Goal: Task Accomplishment & Management: Complete application form

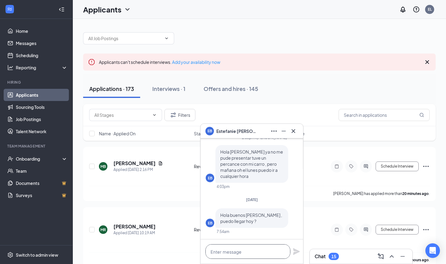
click at [244, 253] on textarea at bounding box center [248, 251] width 85 height 15
click at [296, 133] on icon "Cross" at bounding box center [293, 130] width 7 height 7
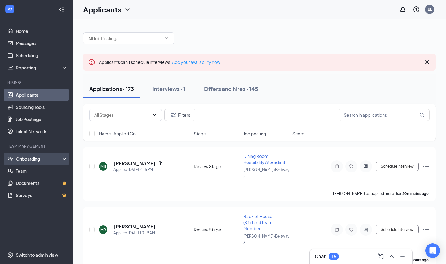
click at [28, 159] on div "Onboarding" at bounding box center [39, 158] width 47 height 6
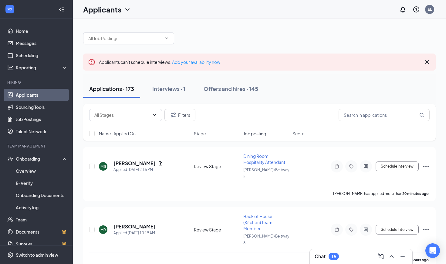
click at [336, 257] on div "15" at bounding box center [334, 256] width 5 height 5
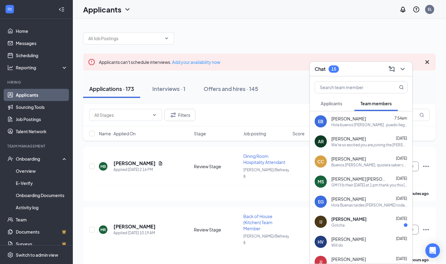
click at [350, 123] on div "Hola buenos [PERSON_NAME] , puedo llegar hoy ?" at bounding box center [370, 124] width 76 height 5
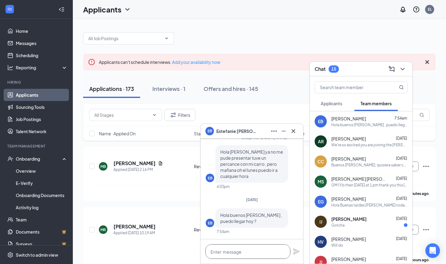
click at [224, 249] on textarea at bounding box center [248, 251] width 85 height 15
click at [234, 249] on textarea at bounding box center [248, 251] width 85 height 15
type textarea "h"
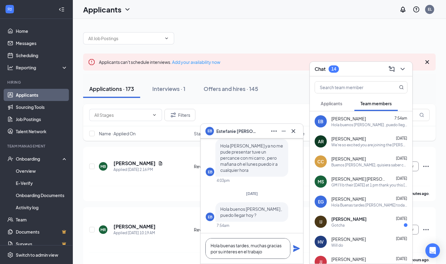
click at [228, 252] on textarea "Hola buenas tardes, muchas gracias por su interes en el trabajo" at bounding box center [248, 248] width 85 height 21
click at [264, 251] on textarea "Hola buenas tardes, muchas gracias por su interés en el trabajo" at bounding box center [248, 248] width 85 height 21
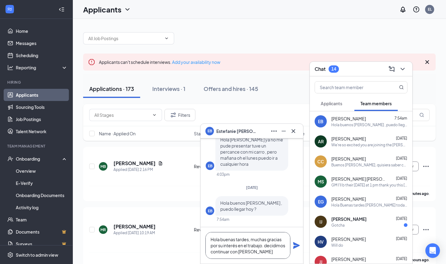
click at [284, 253] on textarea "Hola buenas tardes, muchas gracias por su interés en el trabajo. decidimos cont…" at bounding box center [248, 245] width 85 height 27
click at [266, 245] on textarea "Hola buenas tardes, muchas gracias por su interés en el trabajo. decidimos cont…" at bounding box center [248, 245] width 85 height 27
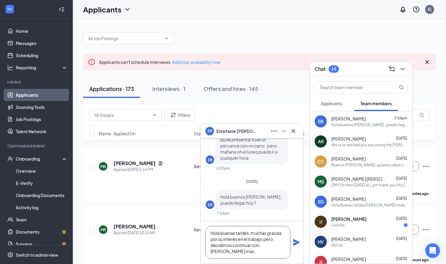
scroll to position [0, 0]
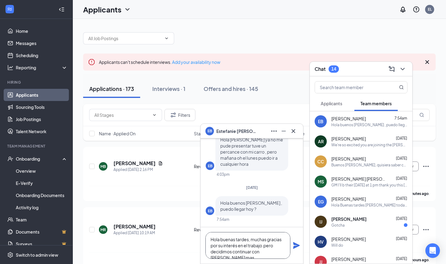
click at [285, 254] on textarea "Hola buenas tardes, muchas gracias por su interés en el trabajo.pero decidimos …" at bounding box center [248, 245] width 85 height 27
type textarea "Hola buenas tardes, muchas gracias por su interés en el trabajo.pero decidimos …"
click at [293, 246] on icon "Plane" at bounding box center [296, 244] width 7 height 7
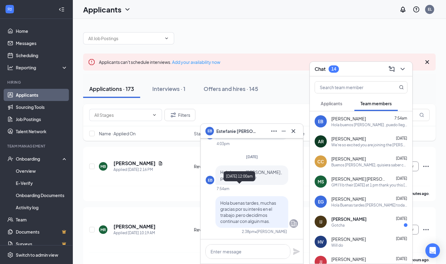
scroll to position [0, 0]
click at [295, 129] on icon "Cross" at bounding box center [294, 131] width 4 height 4
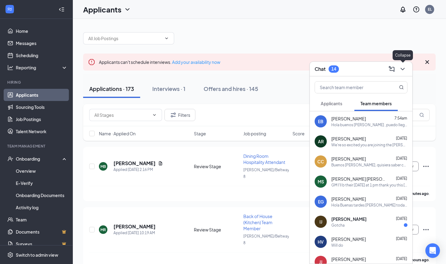
click at [405, 69] on icon "ChevronDown" at bounding box center [402, 68] width 7 height 7
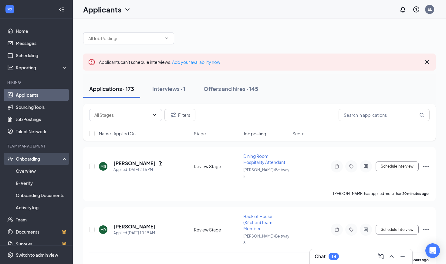
click at [32, 159] on div "Onboarding" at bounding box center [39, 158] width 47 height 6
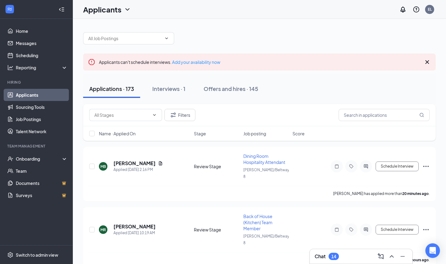
click at [29, 93] on link "Applicants" at bounding box center [42, 95] width 52 height 12
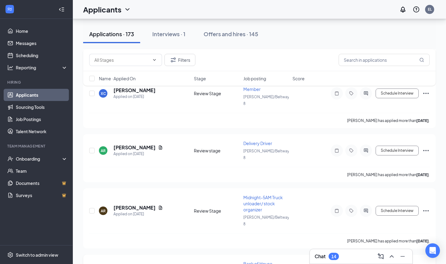
scroll to position [889, 0]
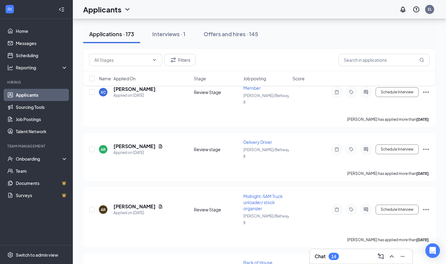
click at [341, 261] on div "Chat 14" at bounding box center [361, 256] width 103 height 15
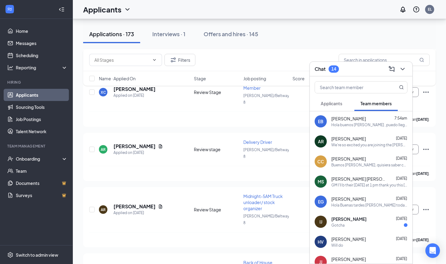
click at [356, 122] on div "Hola buenos [PERSON_NAME] , puedo llegar hoy ?" at bounding box center [370, 124] width 76 height 5
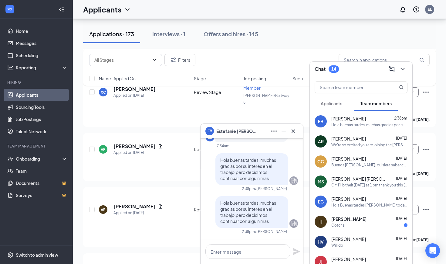
scroll to position [0, 0]
click at [295, 132] on icon "Cross" at bounding box center [293, 130] width 7 height 7
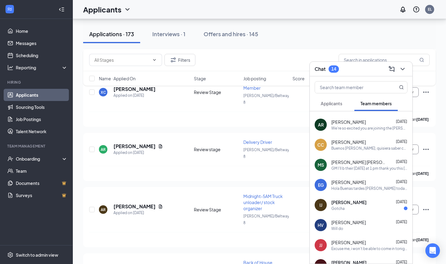
scroll to position [19, 0]
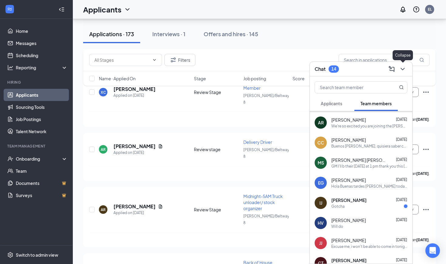
click at [406, 66] on icon "ChevronDown" at bounding box center [402, 68] width 7 height 7
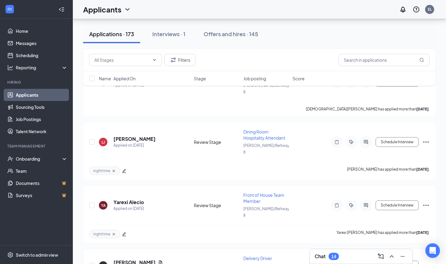
scroll to position [1198, 0]
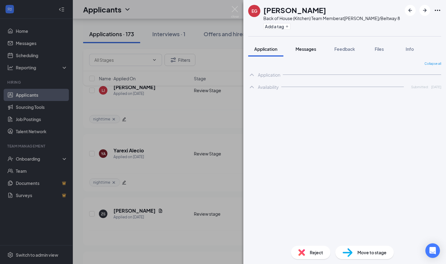
click at [305, 52] on div "Messages" at bounding box center [306, 49] width 21 height 6
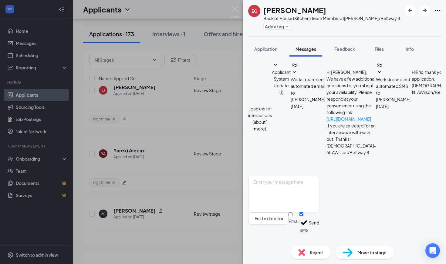
scroll to position [147, 0]
click at [265, 51] on span "Application" at bounding box center [265, 48] width 23 height 5
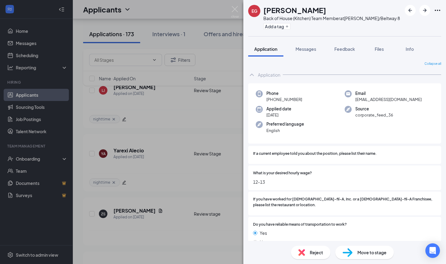
click at [354, 251] on div "Move to stage" at bounding box center [365, 251] width 59 height 13
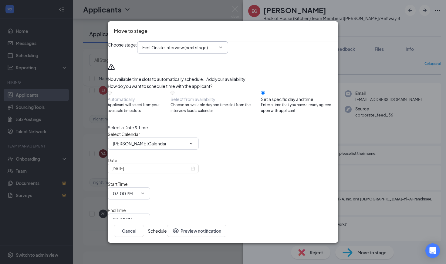
click at [202, 51] on input "First Onsite Interview (next stage)" at bounding box center [178, 47] width 73 height 7
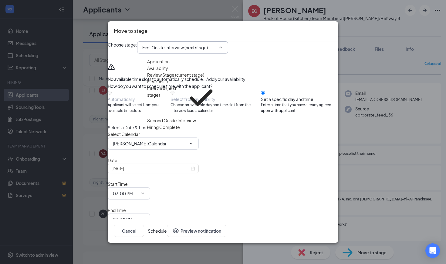
click at [180, 130] on div "Hiring Complete" at bounding box center [163, 127] width 33 height 7
type input "Hiring Complete"
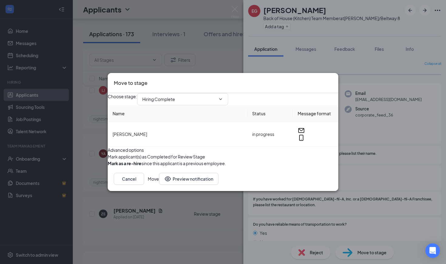
click at [159, 185] on button "Move" at bounding box center [153, 178] width 11 height 12
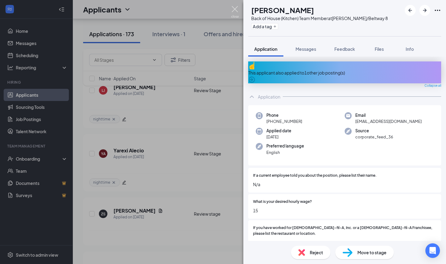
click at [236, 7] on img at bounding box center [235, 12] width 8 height 12
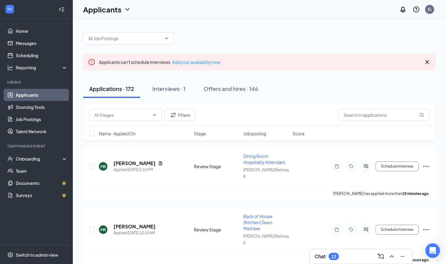
click at [429, 61] on icon "Cross" at bounding box center [428, 62] width 4 height 4
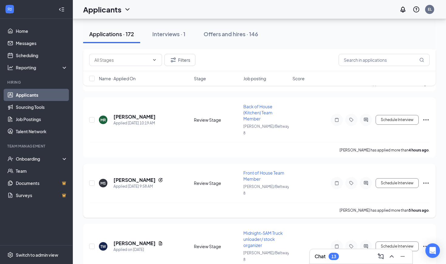
scroll to position [80, 0]
click at [147, 114] on h5 "[PERSON_NAME]" at bounding box center [135, 117] width 42 height 7
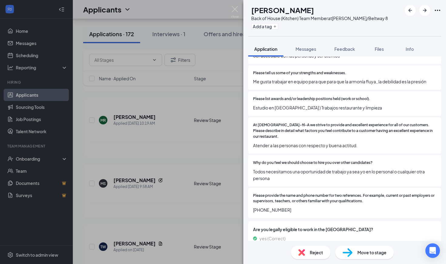
scroll to position [384, 0]
click at [304, 49] on span "Messages" at bounding box center [306, 48] width 21 height 5
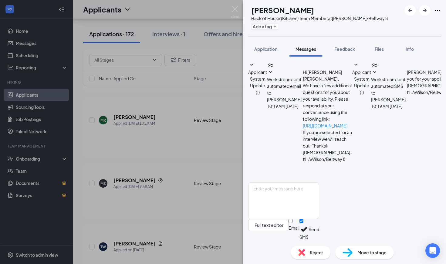
scroll to position [79, 0]
click at [297, 204] on textarea at bounding box center [283, 200] width 71 height 36
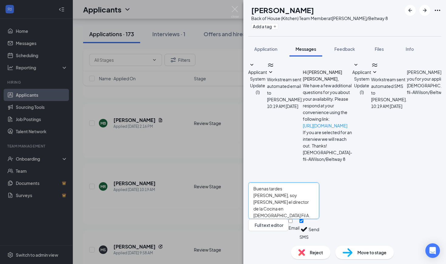
type textarea "Buenas tardes [PERSON_NAME], soy [PERSON_NAME] el director de la Cocina en [DEM…"
click at [319, 230] on button "Send" at bounding box center [314, 229] width 11 height 21
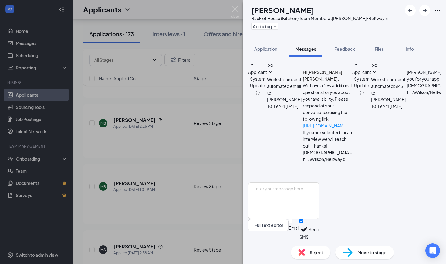
scroll to position [131, 0]
click at [236, 13] on img at bounding box center [235, 12] width 8 height 12
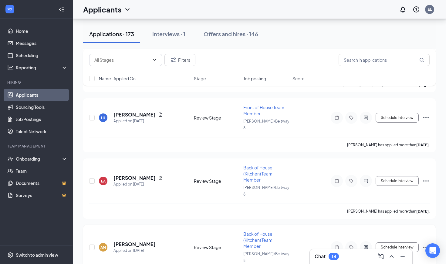
scroll to position [346, 0]
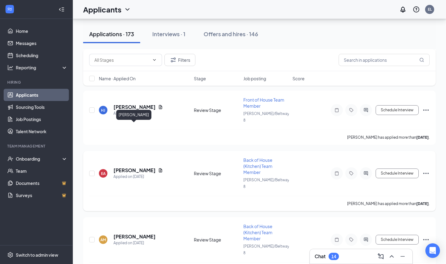
click at [135, 167] on h5 "[PERSON_NAME]" at bounding box center [135, 170] width 42 height 7
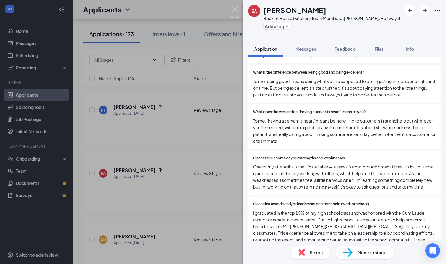
scroll to position [367, 0]
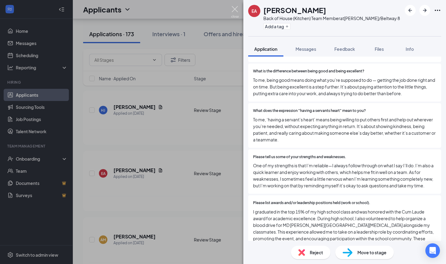
click at [235, 12] on img at bounding box center [235, 12] width 8 height 12
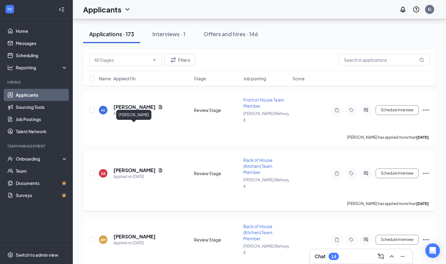
click at [133, 167] on h5 "[PERSON_NAME]" at bounding box center [135, 170] width 42 height 7
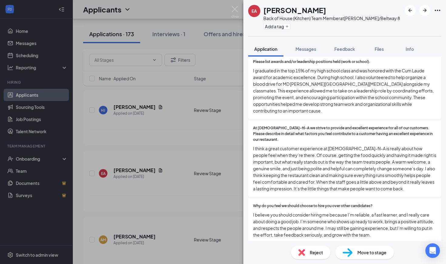
scroll to position [509, 0]
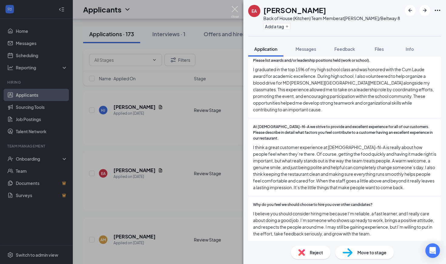
click at [232, 12] on img at bounding box center [235, 12] width 8 height 12
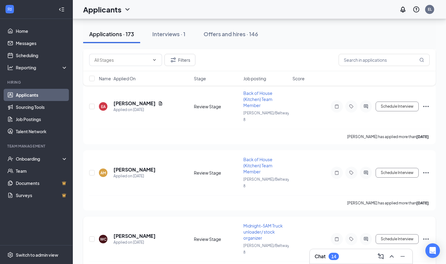
scroll to position [415, 0]
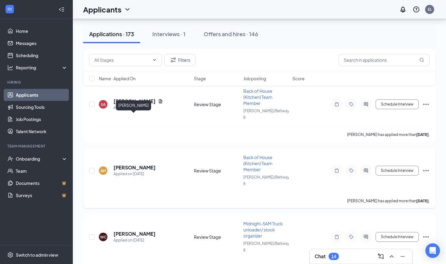
click at [134, 164] on h5 "[PERSON_NAME]" at bounding box center [135, 167] width 42 height 7
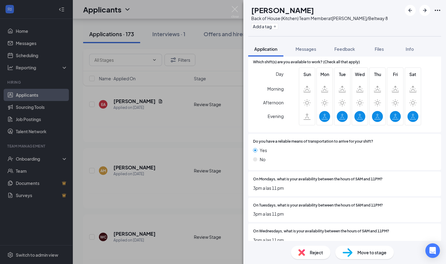
scroll to position [667, 0]
click at [235, 14] on img at bounding box center [235, 12] width 8 height 12
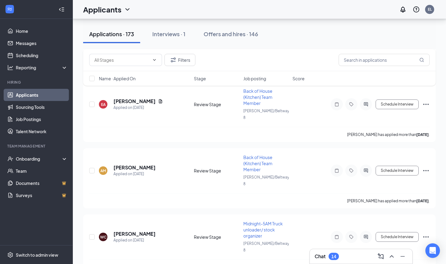
click at [352, 259] on div "Chat 14" at bounding box center [361, 256] width 93 height 10
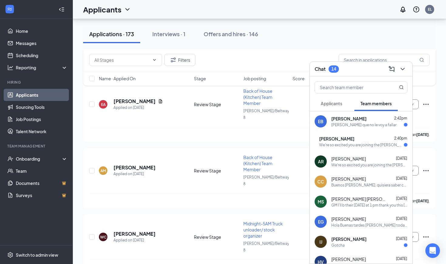
click at [322, 107] on button "Applicants" at bounding box center [332, 103] width 34 height 15
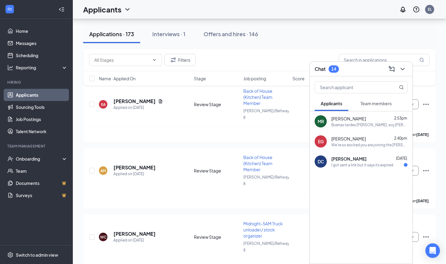
click at [376, 105] on span "Team members" at bounding box center [376, 103] width 31 height 5
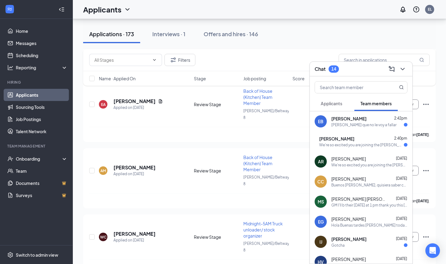
click at [376, 127] on div "[PERSON_NAME] que no le voy a fallar" at bounding box center [370, 124] width 76 height 5
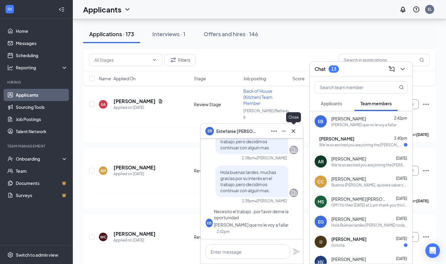
click at [296, 131] on icon "Cross" at bounding box center [293, 130] width 7 height 7
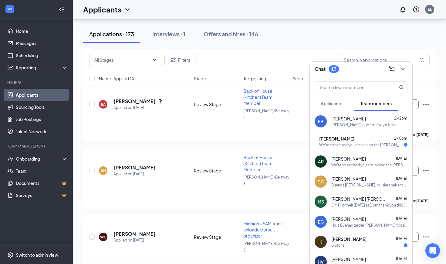
click at [346, 138] on span "[PERSON_NAME]" at bounding box center [336, 138] width 35 height 6
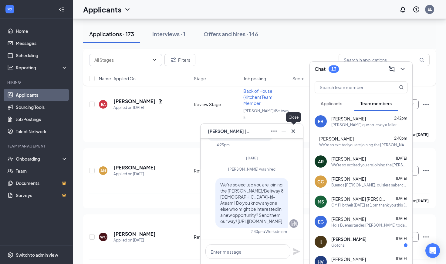
click at [292, 132] on icon "Cross" at bounding box center [293, 130] width 7 height 7
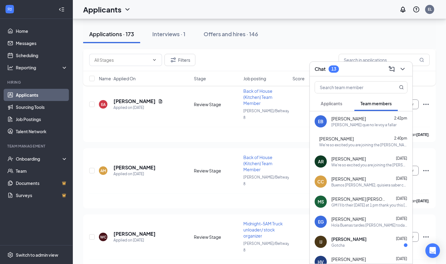
click at [331, 104] on span "Applicants" at bounding box center [332, 103] width 22 height 5
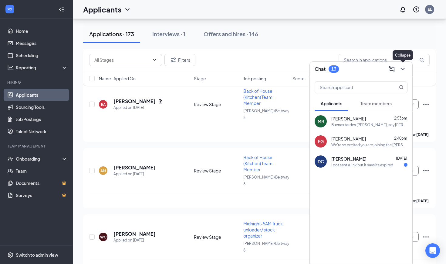
click at [404, 70] on icon "ChevronDown" at bounding box center [402, 68] width 7 height 7
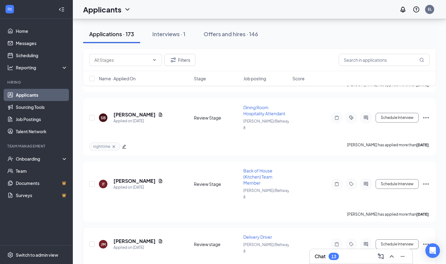
scroll to position [598, 0]
click at [123, 177] on h5 "[PERSON_NAME]" at bounding box center [135, 180] width 42 height 7
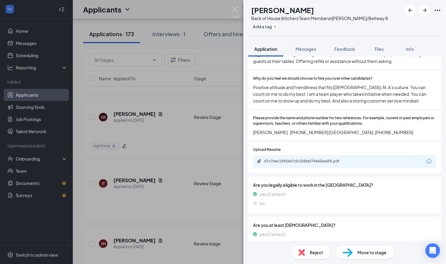
scroll to position [568, 0]
click at [294, 156] on div "d7c7eec1940467cb33d8af704456edf5.pdf" at bounding box center [344, 161] width 183 height 13
click at [295, 155] on div "d7c7eec1940467cb33d8af704456edf5.pdf" at bounding box center [344, 161] width 183 height 13
click at [299, 158] on div "d7c7eec1940467cb33d8af704456edf5.pdf" at bounding box center [306, 160] width 85 height 5
click at [328, 190] on div "yes (Correct)" at bounding box center [344, 193] width 183 height 7
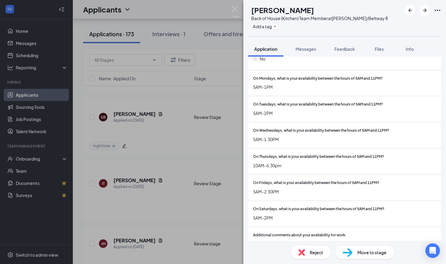
scroll to position [928, 0]
click at [237, 10] on img at bounding box center [235, 12] width 8 height 12
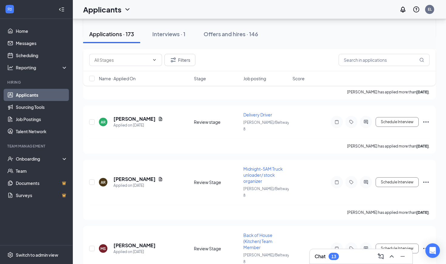
scroll to position [959, 0]
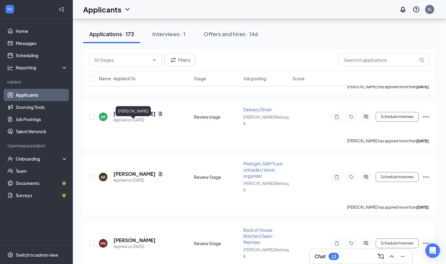
click at [121, 237] on h5 "[PERSON_NAME]" at bounding box center [135, 240] width 42 height 7
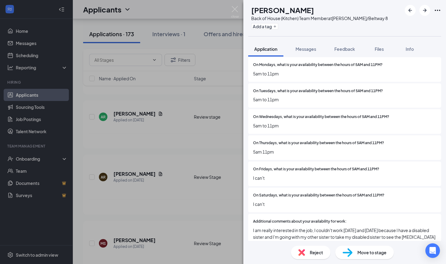
scroll to position [808, 0]
click at [235, 10] on img at bounding box center [235, 12] width 8 height 12
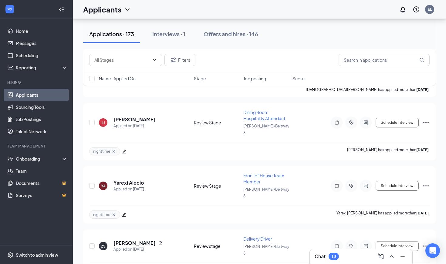
scroll to position [1203, 0]
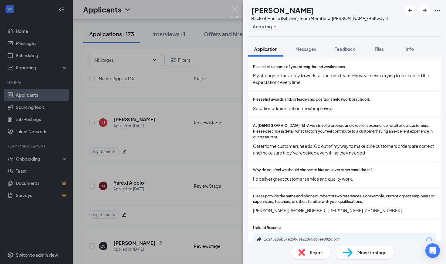
scroll to position [398, 0]
click at [300, 237] on div "16245266b87e2506ae228653c9ee082c.pdf" at bounding box center [306, 240] width 98 height 6
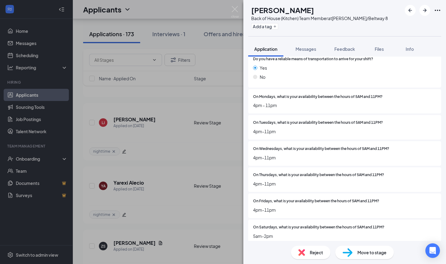
scroll to position [818, 0]
click at [238, 13] on img at bounding box center [235, 12] width 8 height 12
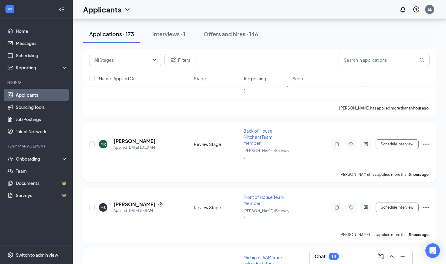
scroll to position [123, 0]
click at [336, 260] on div "Chat 13" at bounding box center [361, 256] width 93 height 10
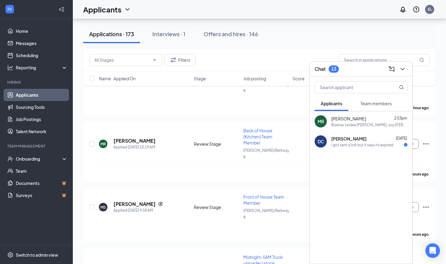
click at [373, 103] on span "Team members" at bounding box center [376, 103] width 31 height 5
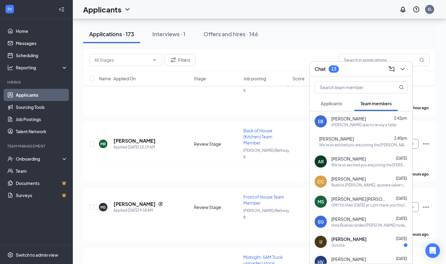
click at [329, 98] on button "Applicants" at bounding box center [332, 103] width 34 height 15
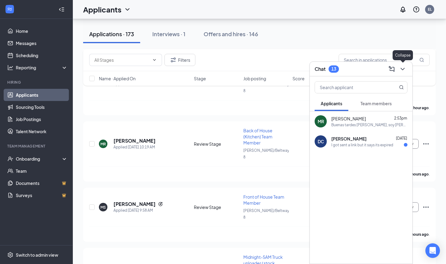
click at [403, 69] on icon "ChevronDown" at bounding box center [403, 69] width 4 height 2
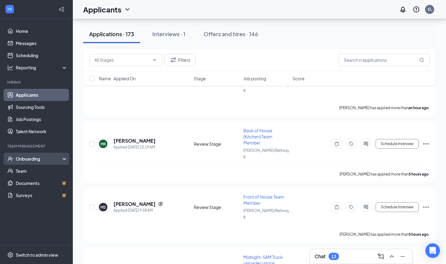
click at [22, 158] on div "Onboarding" at bounding box center [39, 158] width 47 height 6
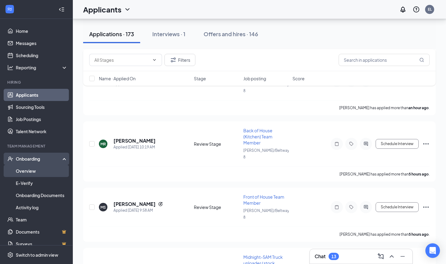
click at [38, 173] on link "Overview" at bounding box center [42, 171] width 52 height 12
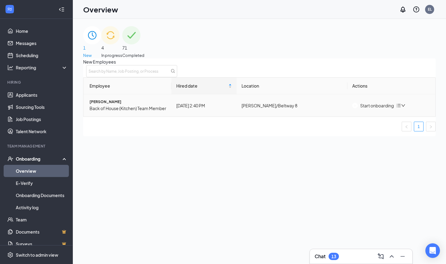
click at [373, 109] on div "Start onboarding" at bounding box center [374, 105] width 42 height 7
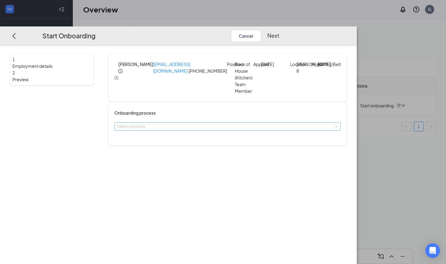
click at [212, 128] on div "Select a process" at bounding box center [226, 126] width 219 height 6
click at [179, 151] on span "Kitchen onboarding" at bounding box center [173, 151] width 35 height 5
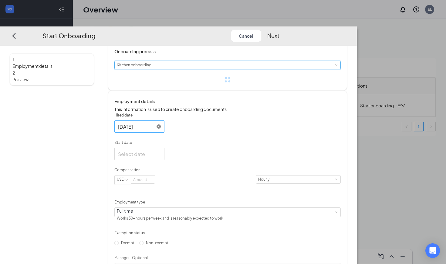
scroll to position [75, 0]
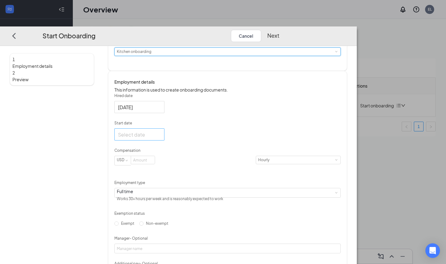
click at [161, 138] on div at bounding box center [139, 134] width 43 height 8
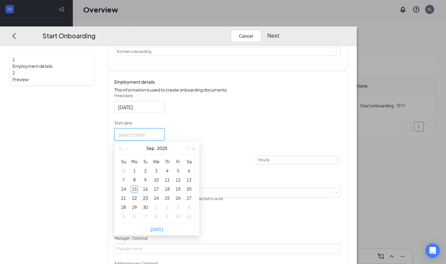
type input "[DATE]"
click at [138, 201] on div "22" at bounding box center [134, 197] width 7 height 7
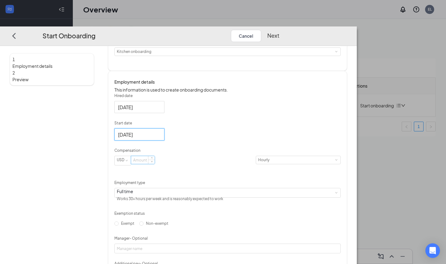
click at [155, 164] on input at bounding box center [143, 160] width 24 height 8
type input "12"
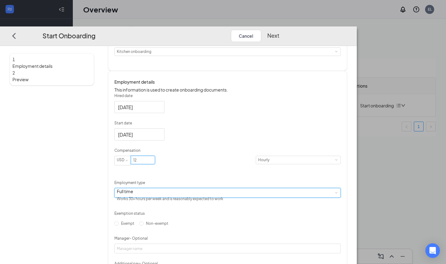
click at [197, 197] on div "Full time Works 30+ hours per week and is reasonably expected to work" at bounding box center [228, 192] width 222 height 9
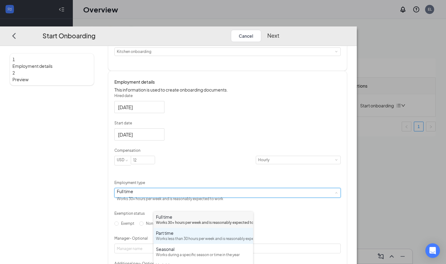
click at [184, 241] on div "Works less than 30 hours per week and is reasonably expected to work" at bounding box center [203, 239] width 95 height 6
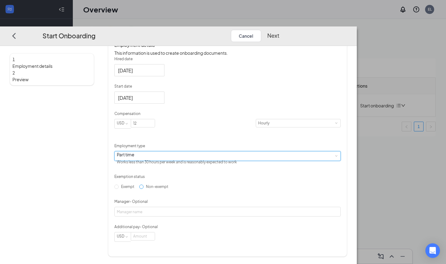
scroll to position [127, 0]
click at [164, 188] on span "Non-exempt" at bounding box center [157, 186] width 27 height 5
click at [144, 188] on input "Non-exempt" at bounding box center [141, 186] width 4 height 4
radio input "true"
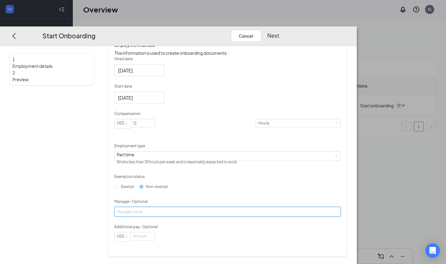
click at [181, 216] on input "Manager - Optional" at bounding box center [227, 211] width 227 height 10
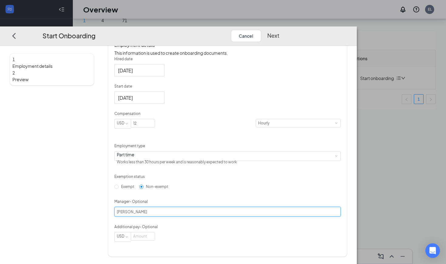
type input "[PERSON_NAME]"
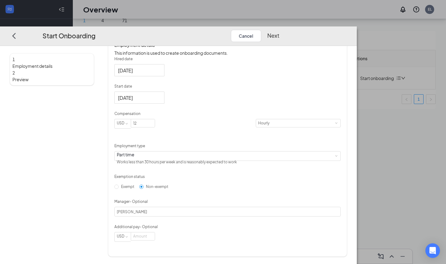
scroll to position [27, 0]
click at [263, 237] on div "Hired date [DATE] Start date [DATE] [DATE] Su Mo Tu We Th Fr Sa 31 1 2 3 4 5 6 …" at bounding box center [227, 148] width 227 height 185
click at [280, 29] on button "Next" at bounding box center [274, 35] width 12 height 12
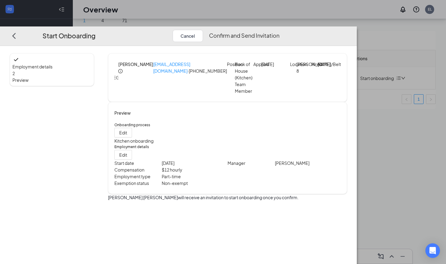
scroll to position [0, 0]
click at [280, 29] on button "Confirm and Send Invitation" at bounding box center [244, 35] width 70 height 12
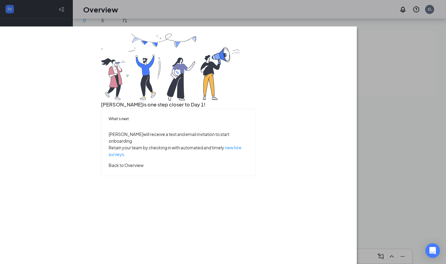
click at [144, 168] on button "Back to Overview" at bounding box center [126, 165] width 35 height 7
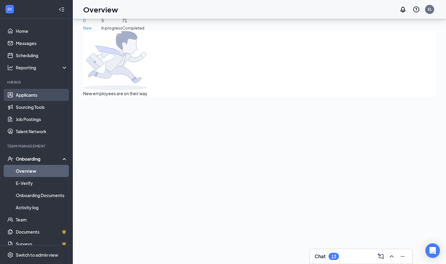
click at [29, 90] on link "Applicants" at bounding box center [42, 95] width 52 height 12
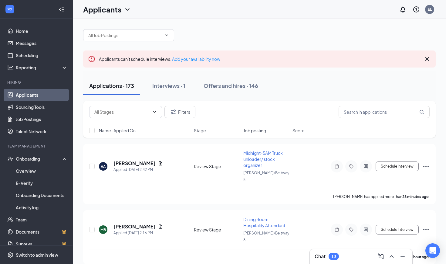
scroll to position [5, 0]
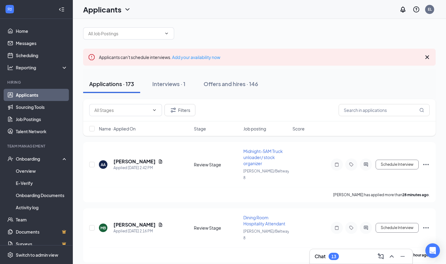
click at [428, 57] on icon "Cross" at bounding box center [428, 57] width 4 height 4
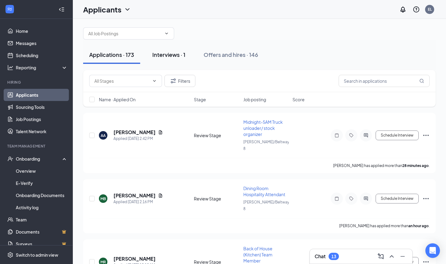
click at [170, 57] on div "Interviews · 1" at bounding box center [168, 55] width 33 height 8
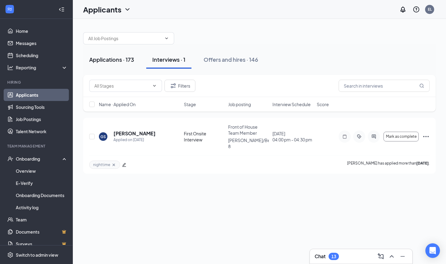
click at [117, 54] on button "Applications · 173" at bounding box center [111, 59] width 57 height 18
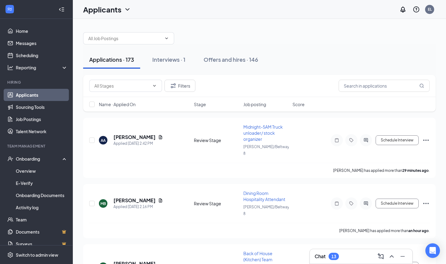
click at [334, 254] on div "13" at bounding box center [334, 256] width 5 height 5
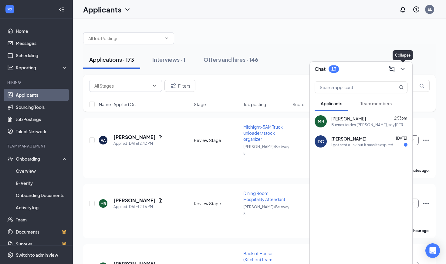
click at [404, 70] on icon "ChevronDown" at bounding box center [402, 68] width 7 height 7
